Goal: Information Seeking & Learning: Understand process/instructions

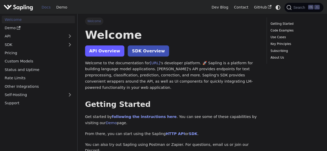
click at [105, 50] on link "API Overview" at bounding box center [104, 50] width 39 height 11
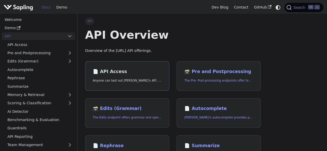
click at [119, 70] on h2 "📄️ API Access" at bounding box center [127, 72] width 69 height 6
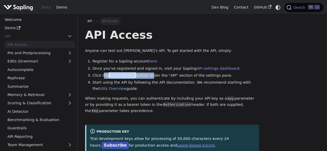
drag, startPoint x: 102, startPoint y: 76, endPoint x: 145, endPoint y: 76, distance: 43.1
click at [145, 76] on li "Click the Generate Key button under the "API" section of the settings pane." at bounding box center [175, 76] width 167 height 6
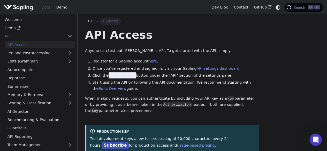
drag, startPoint x: 138, startPoint y: 91, endPoint x: 117, endPoint y: 102, distance: 24.5
click at [117, 102] on p "When making requests, you can authenticate by including your API key as a key p…" at bounding box center [172, 105] width 174 height 18
click at [147, 73] on li "Click the Generate Key button under the "API" section of the settings pane." at bounding box center [175, 76] width 167 height 6
drag, startPoint x: 100, startPoint y: 77, endPoint x: 147, endPoint y: 76, distance: 46.8
click at [147, 76] on li "Click the Generate Key button under the "API" section of the settings pane." at bounding box center [175, 76] width 167 height 6
